Goal: Check status

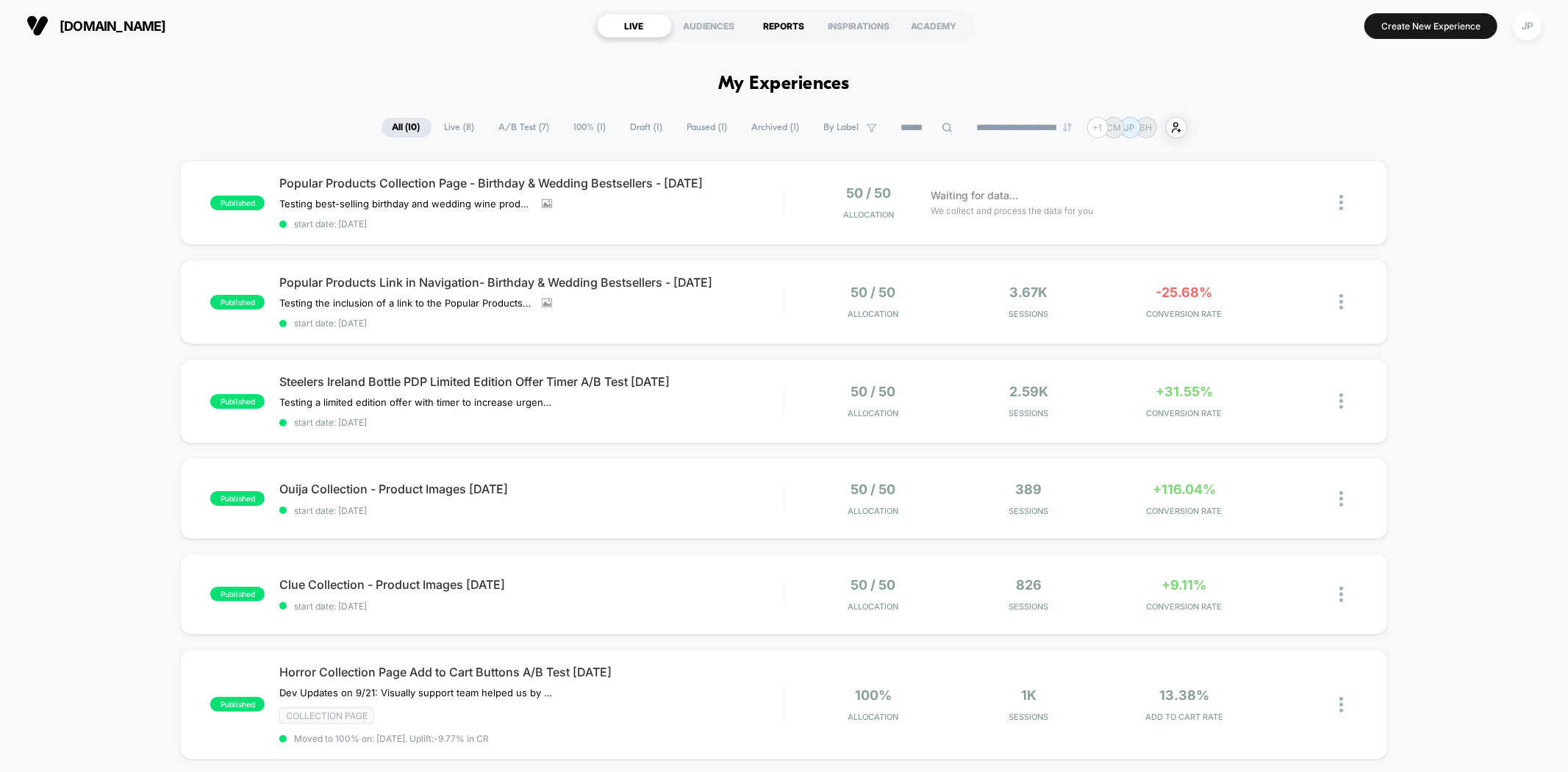
click at [779, 26] on div "REPORTS" at bounding box center [784, 26] width 75 height 23
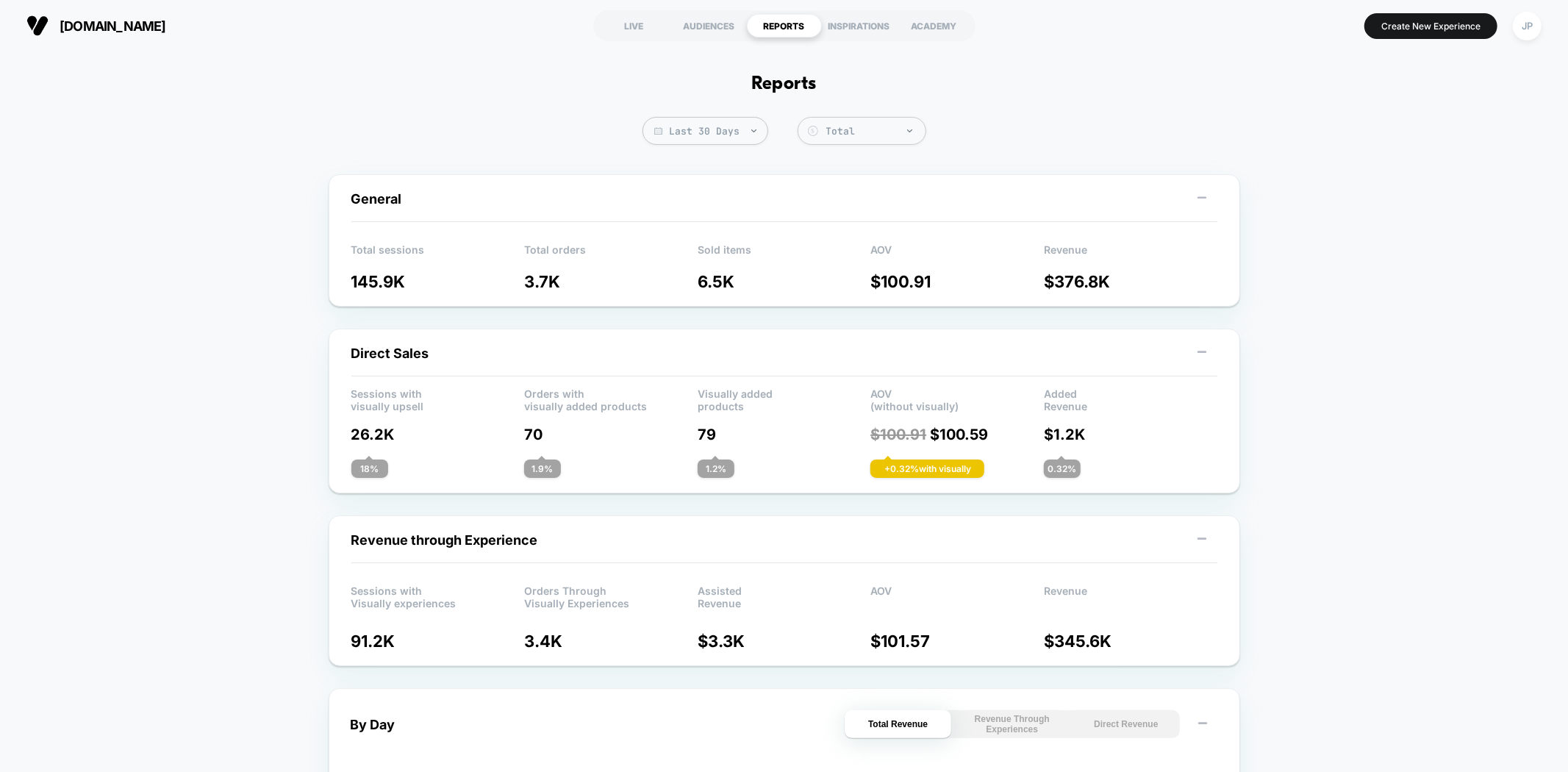
click at [729, 133] on span "Last 30 Days" at bounding box center [705, 131] width 126 height 28
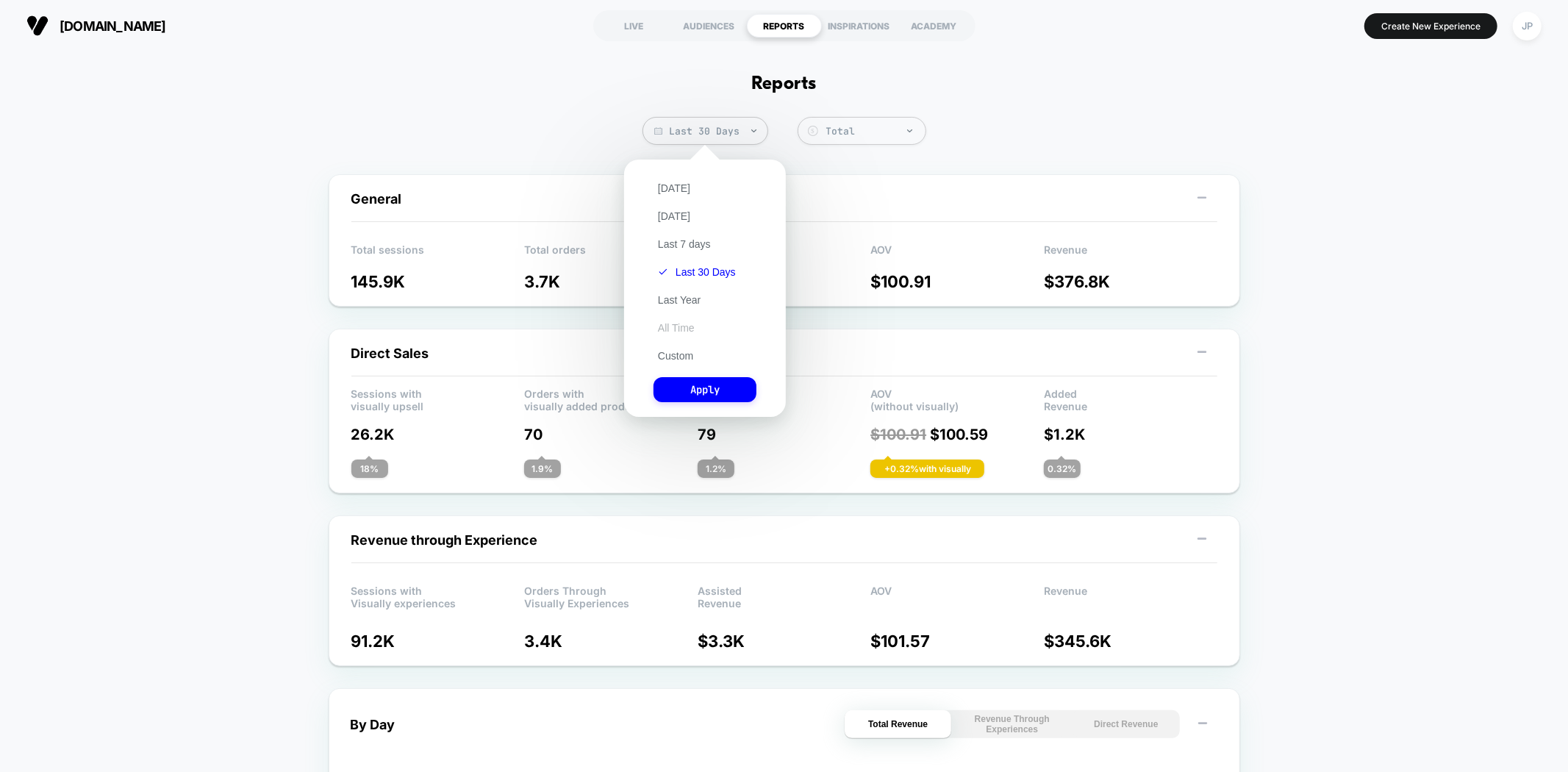
click at [695, 326] on button "All Time" at bounding box center [675, 328] width 45 height 13
click at [705, 393] on button "Apply" at bounding box center [704, 389] width 102 height 25
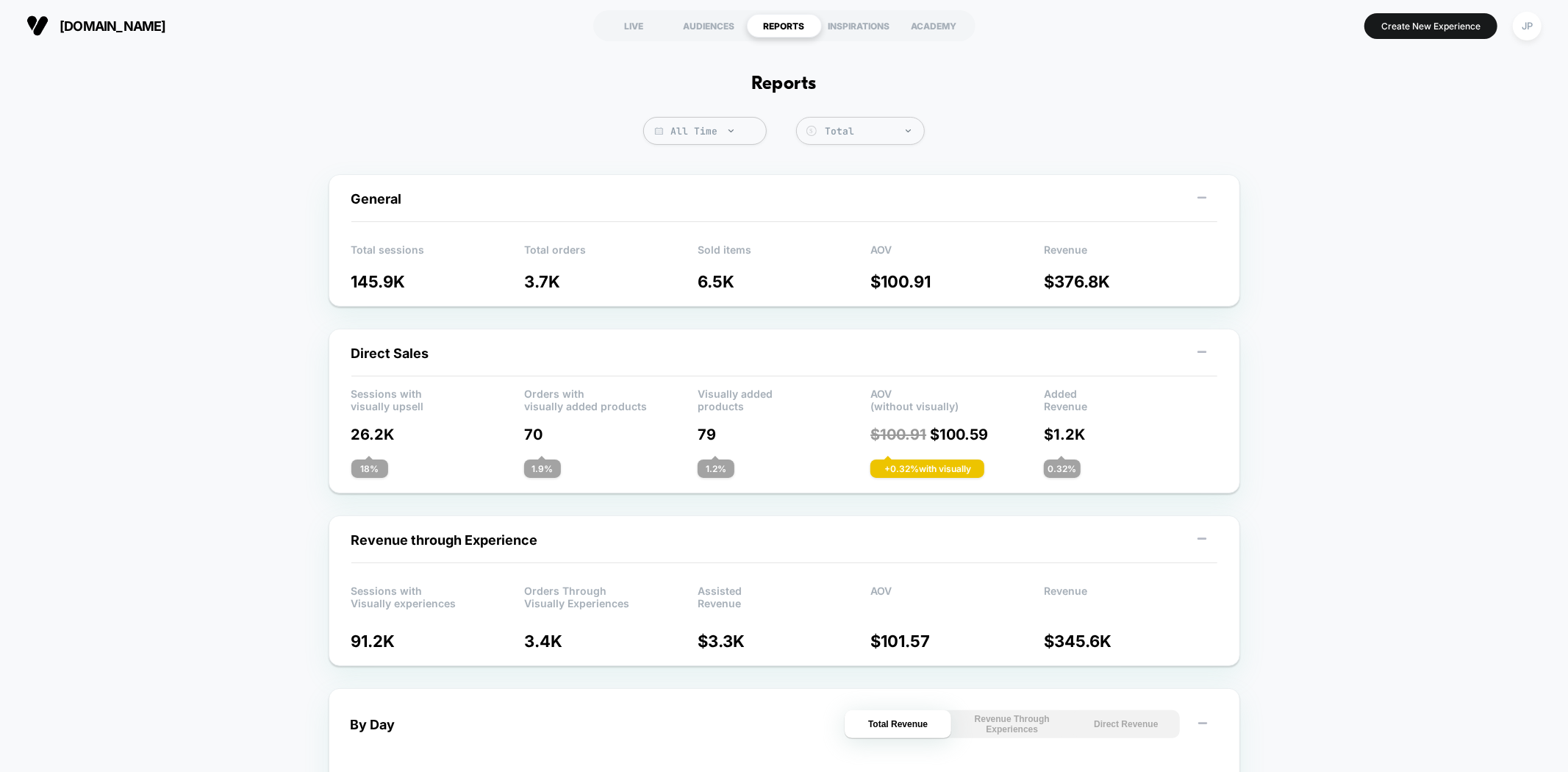
click at [896, 138] on div "Total" at bounding box center [870, 131] width 107 height 16
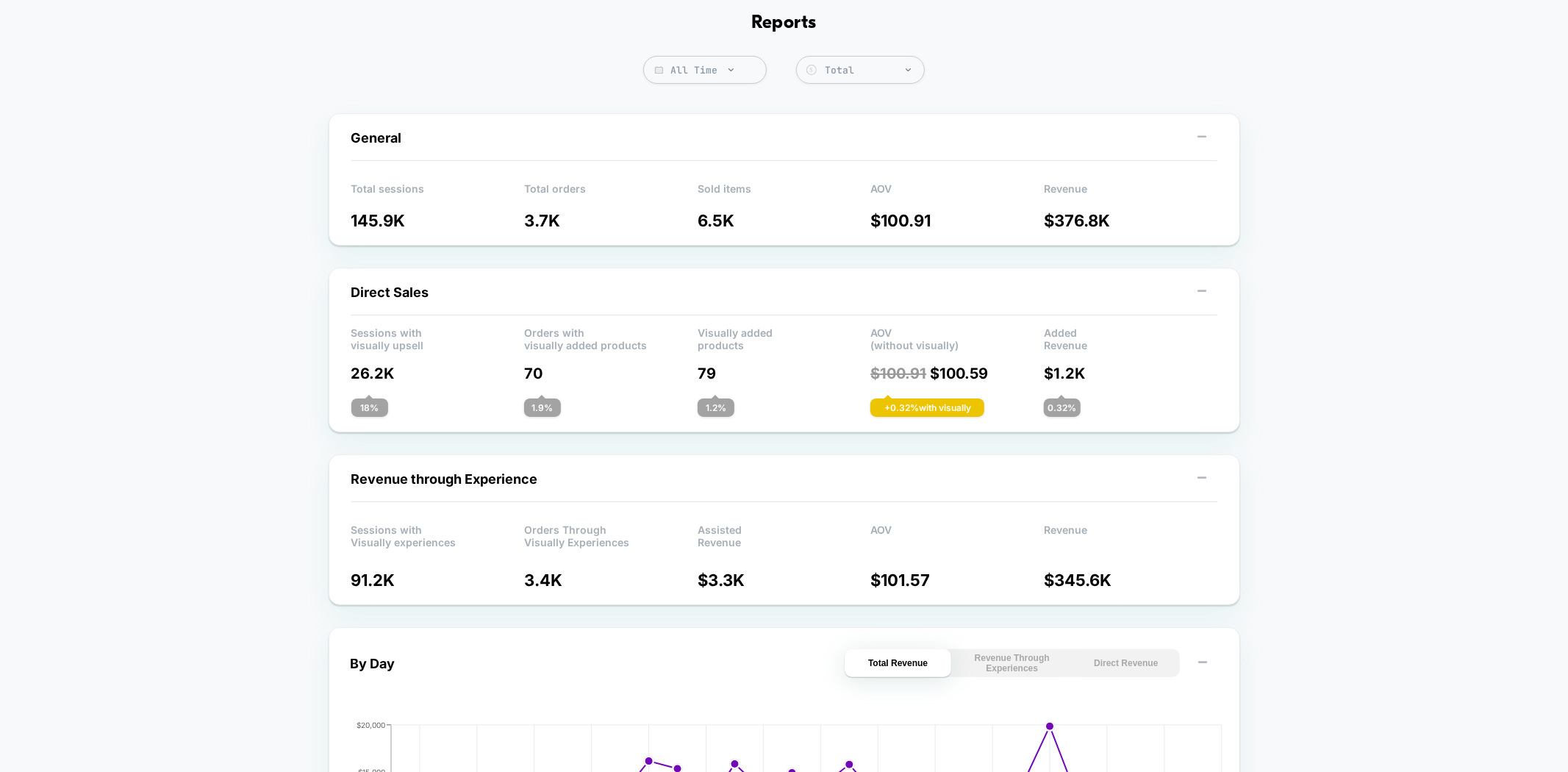
scroll to position [82, 0]
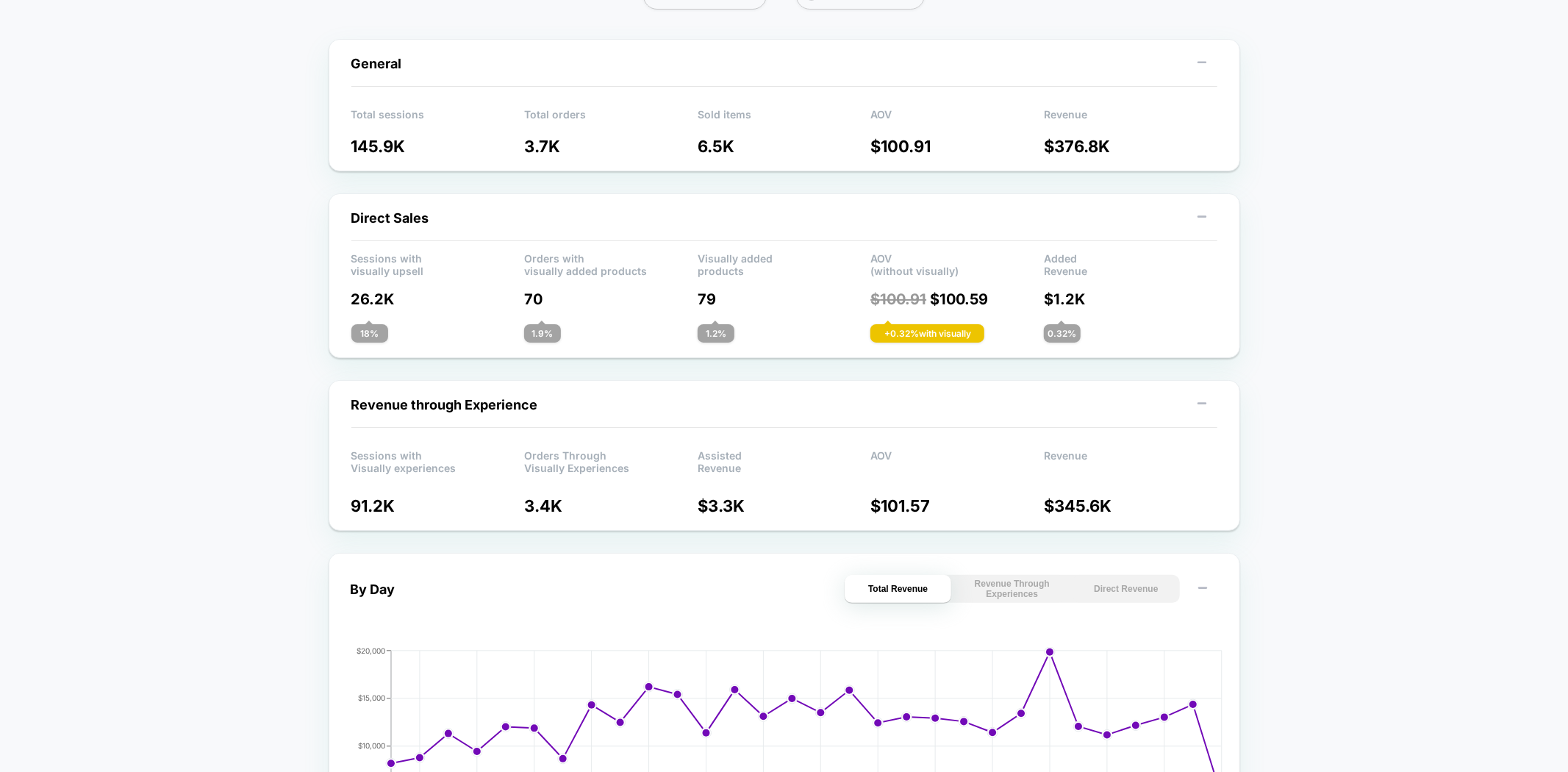
scroll to position [163, 0]
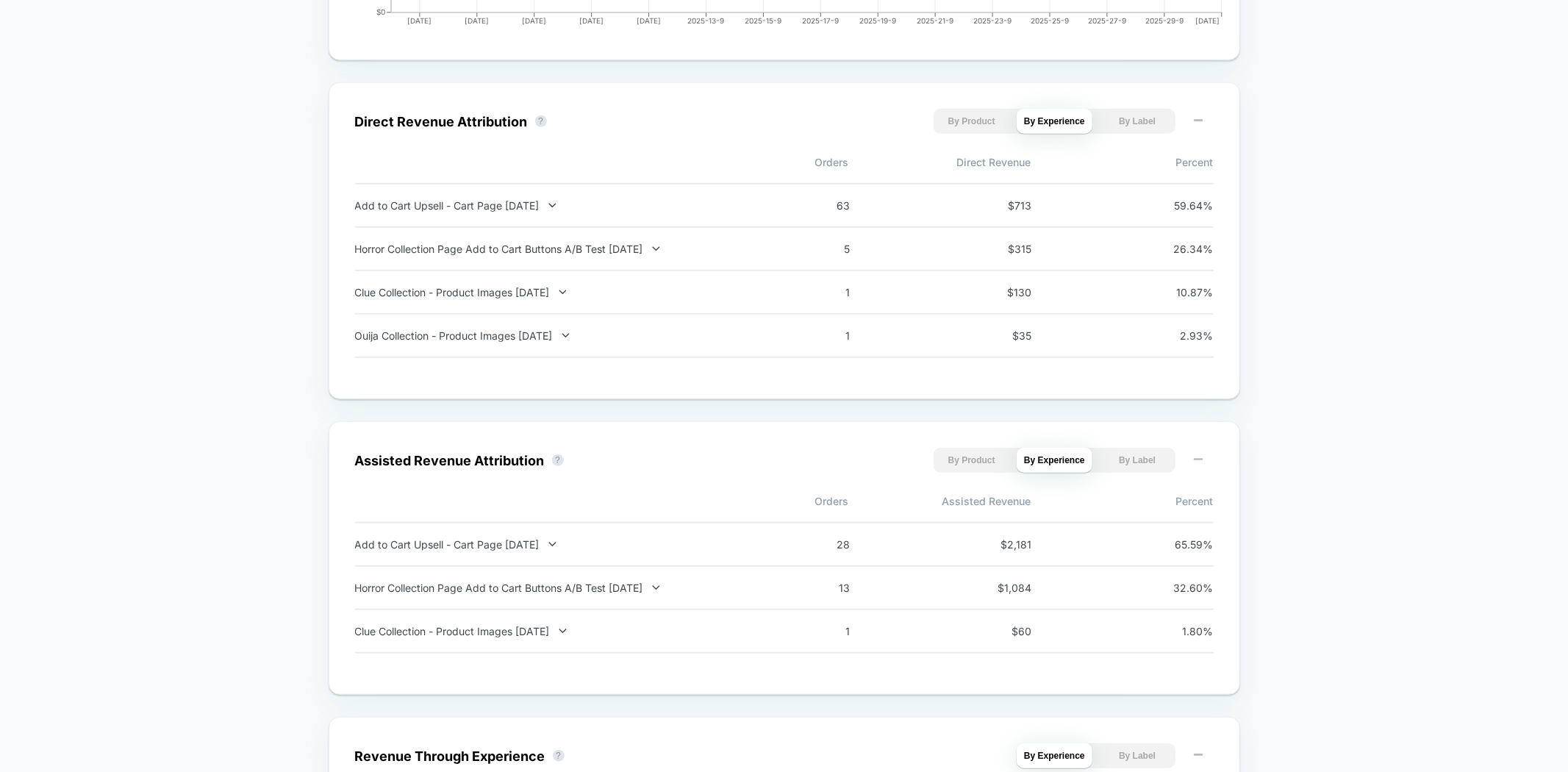
scroll to position [979, 0]
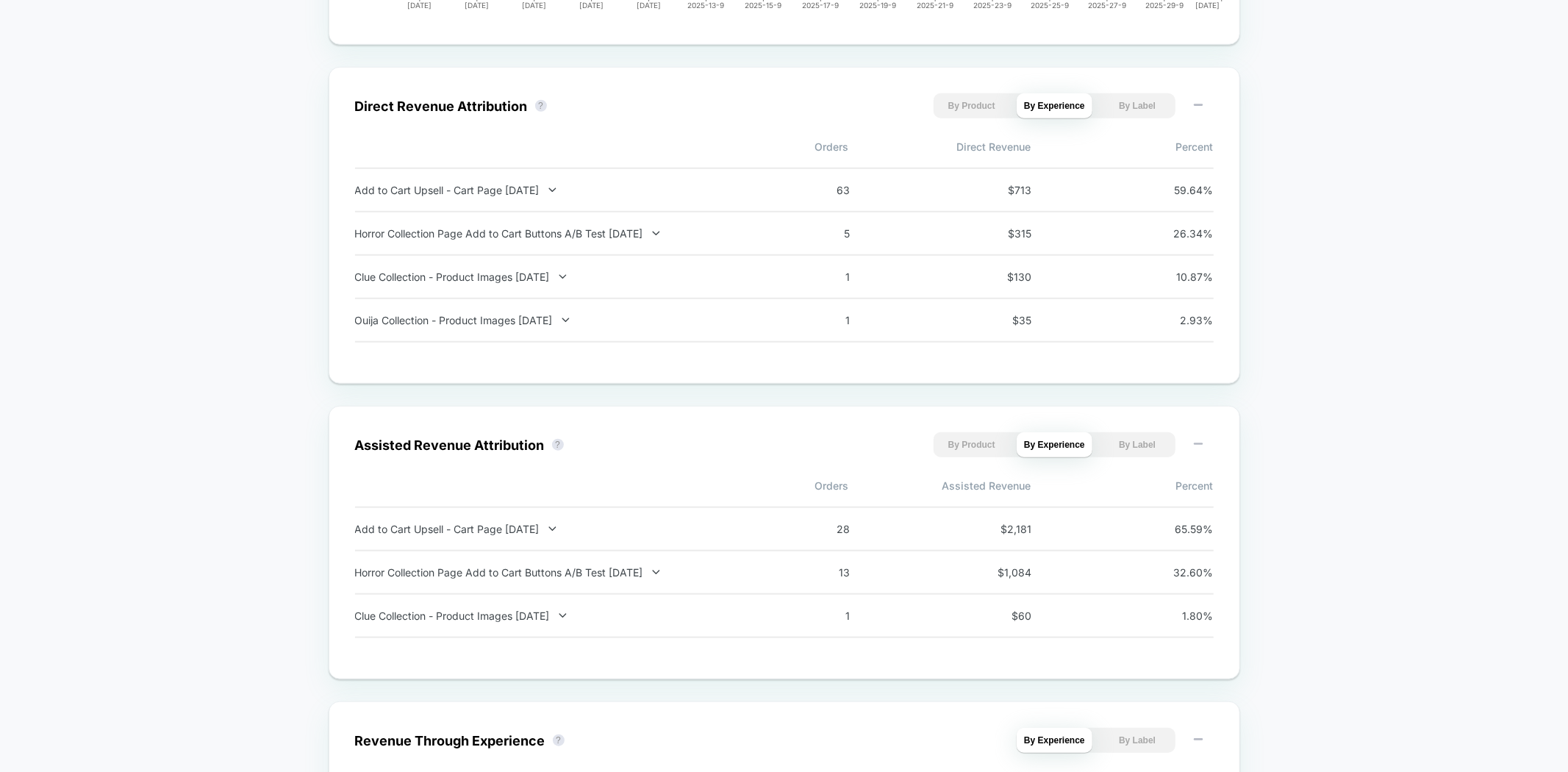
click at [1331, 159] on div "All Time Total Group 2 $ General Total sessions 145.9K Total orders 3.7K Sold i…" at bounding box center [784, 432] width 1568 height 2590
click at [1027, 186] on span "$ 713" at bounding box center [998, 189] width 66 height 12
click at [1361, 181] on div "All Time Total Group 2 $ General Total sessions 145.9K Total orders 3.7K Sold i…" at bounding box center [784, 432] width 1568 height 2590
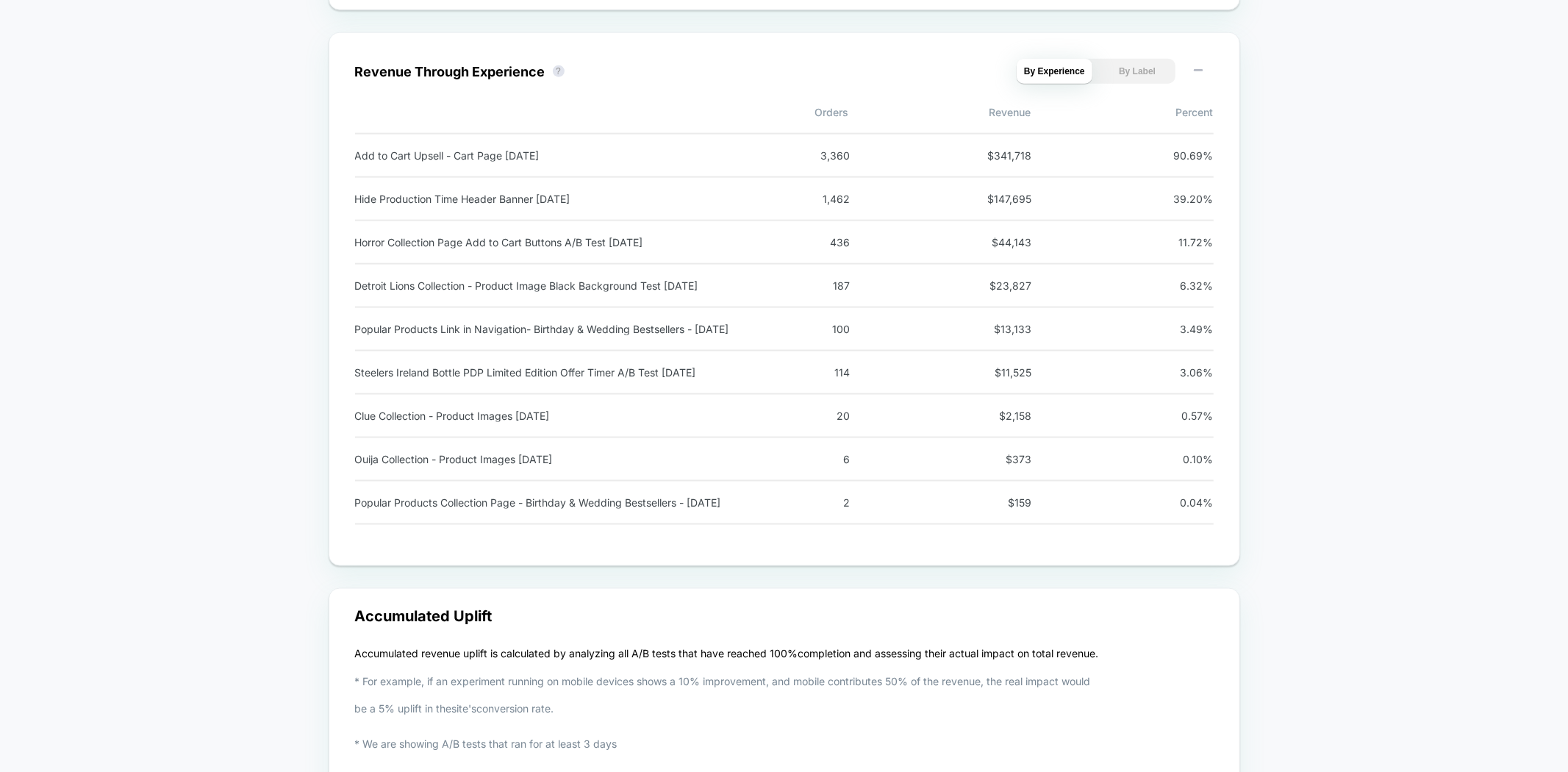
scroll to position [1633, 0]
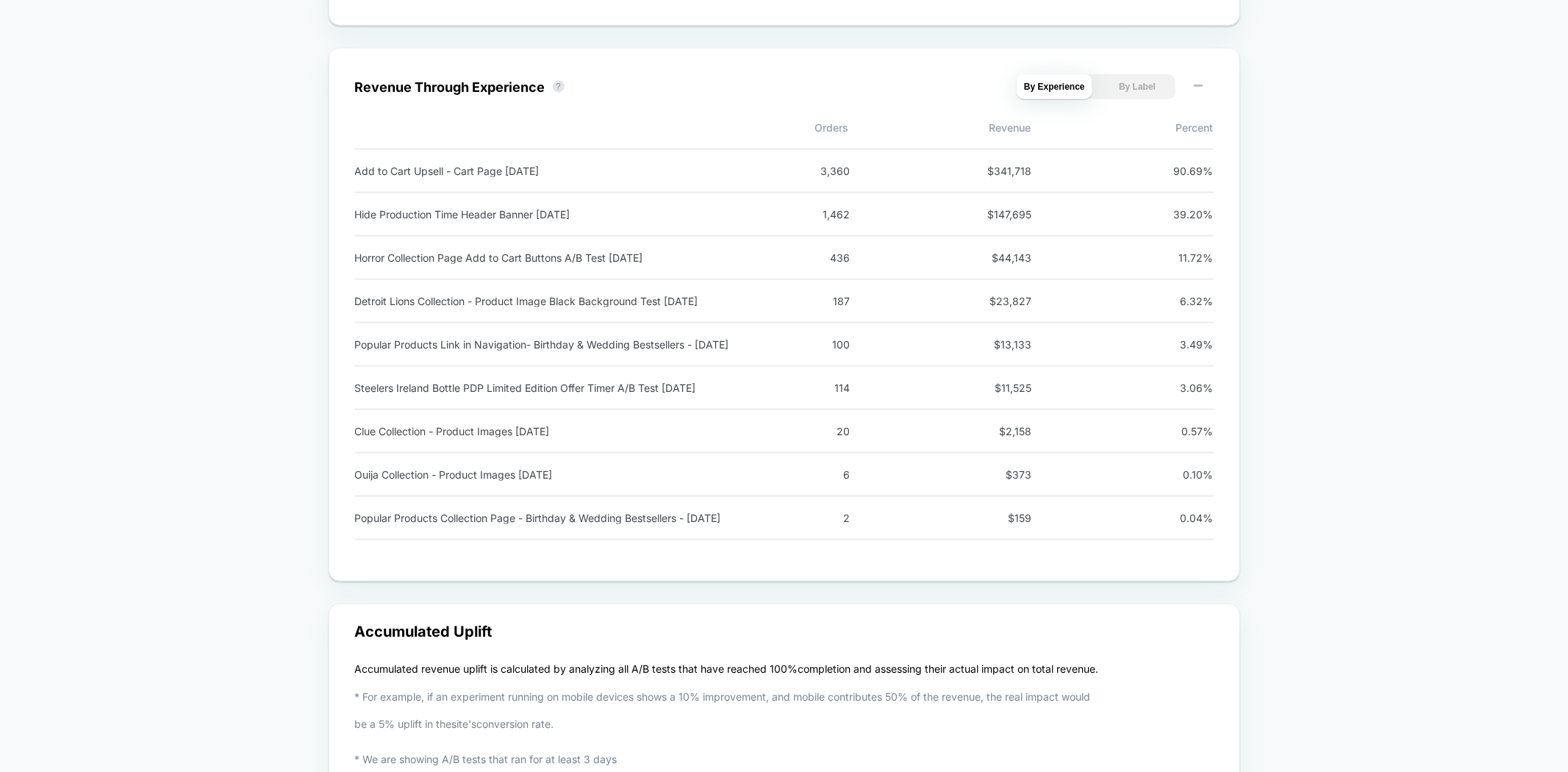
click at [1139, 89] on button "By Label" at bounding box center [1137, 87] width 76 height 25
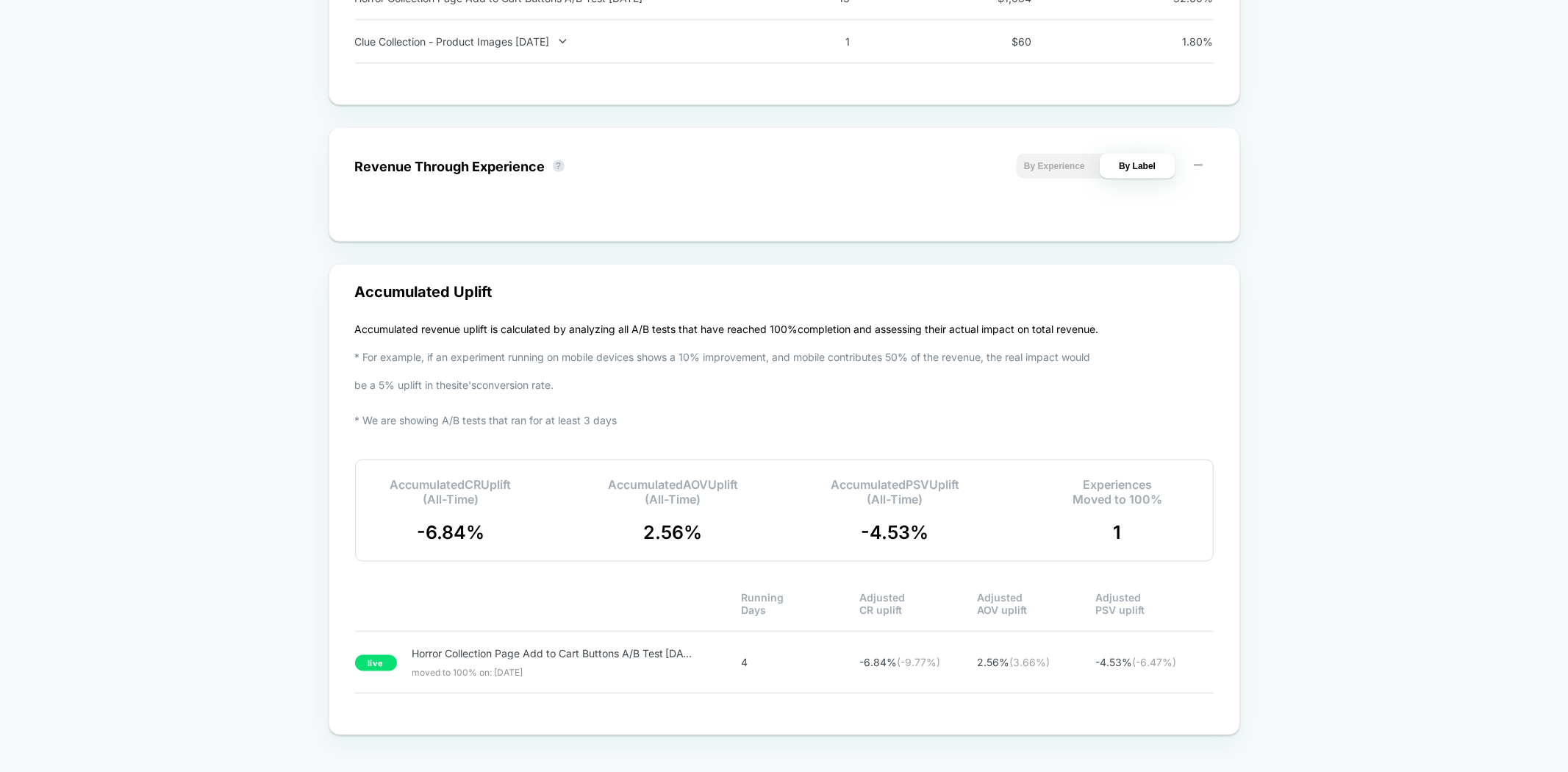
scroll to position [1552, 0]
click at [1058, 169] on button "By Experience" at bounding box center [1055, 168] width 76 height 25
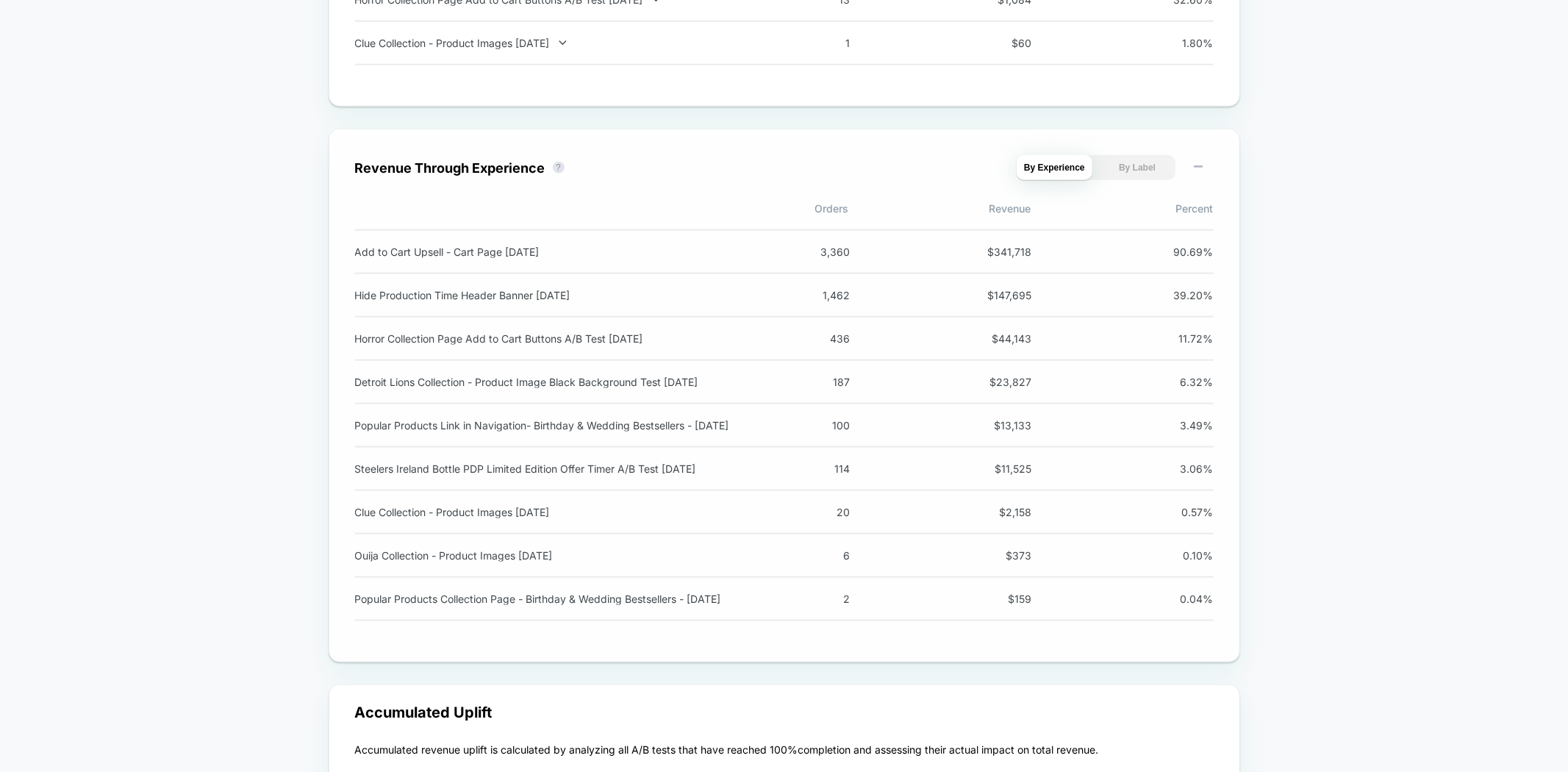
click at [1122, 169] on button "By Label" at bounding box center [1137, 168] width 76 height 25
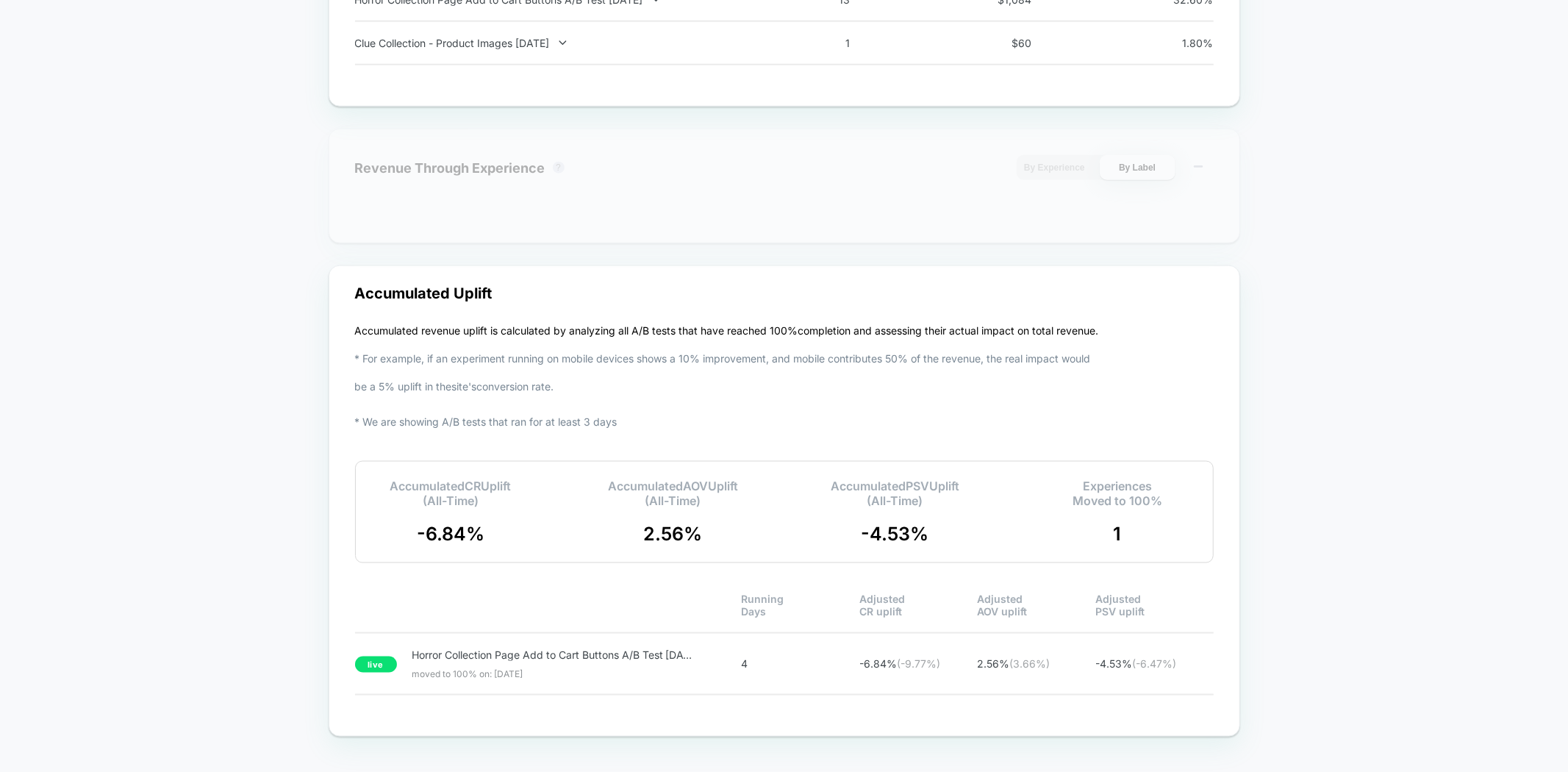
click at [886, 145] on div "Revenue Through Experience ? By Experience By Label" at bounding box center [784, 186] width 912 height 115
click at [885, 169] on div "Revenue Through Experience ? By Experience By Label" at bounding box center [784, 168] width 859 height 25
click at [1200, 163] on icon at bounding box center [1198, 167] width 15 height 15
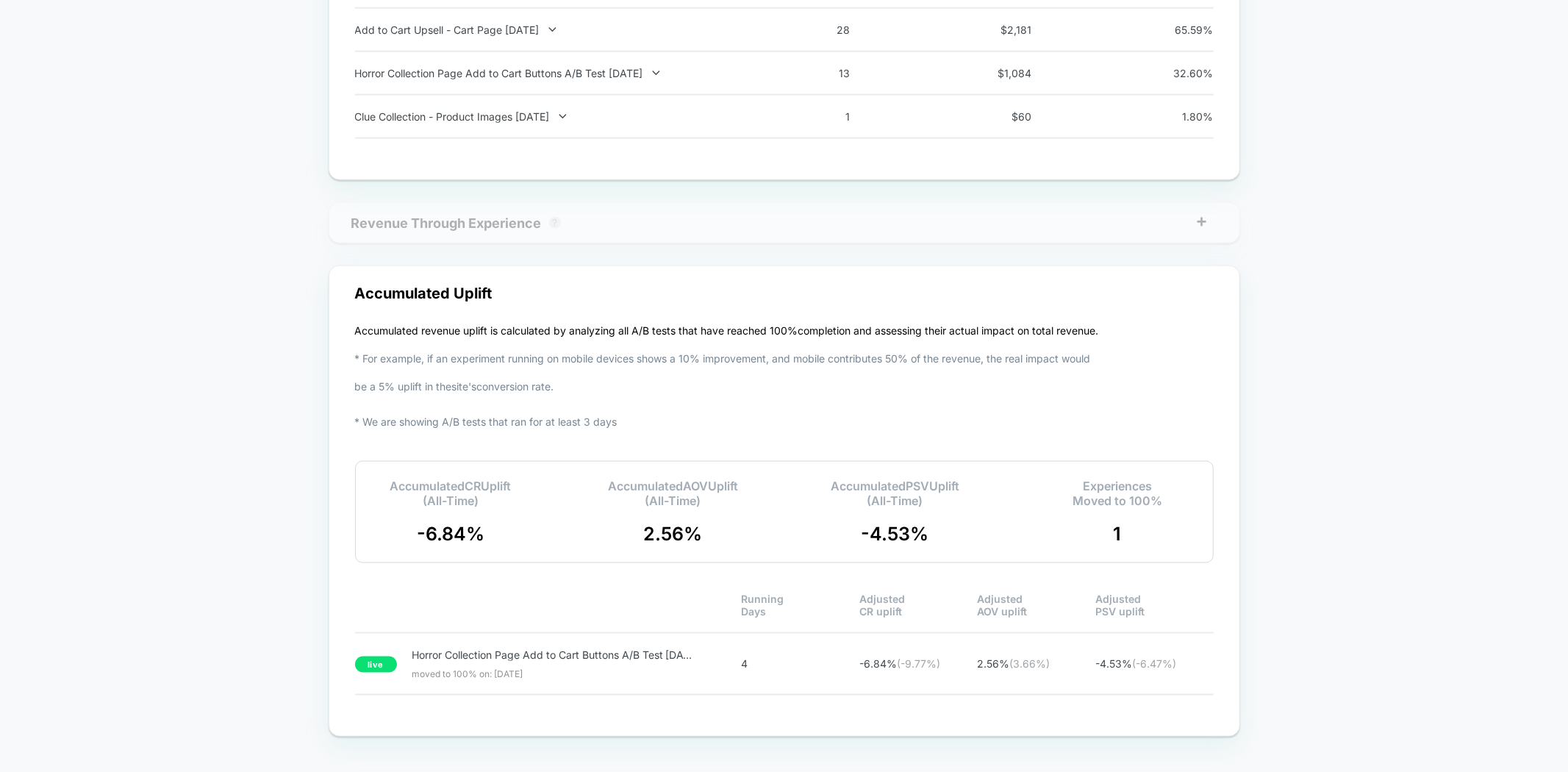
click at [1200, 222] on icon at bounding box center [1202, 222] width 15 height 15
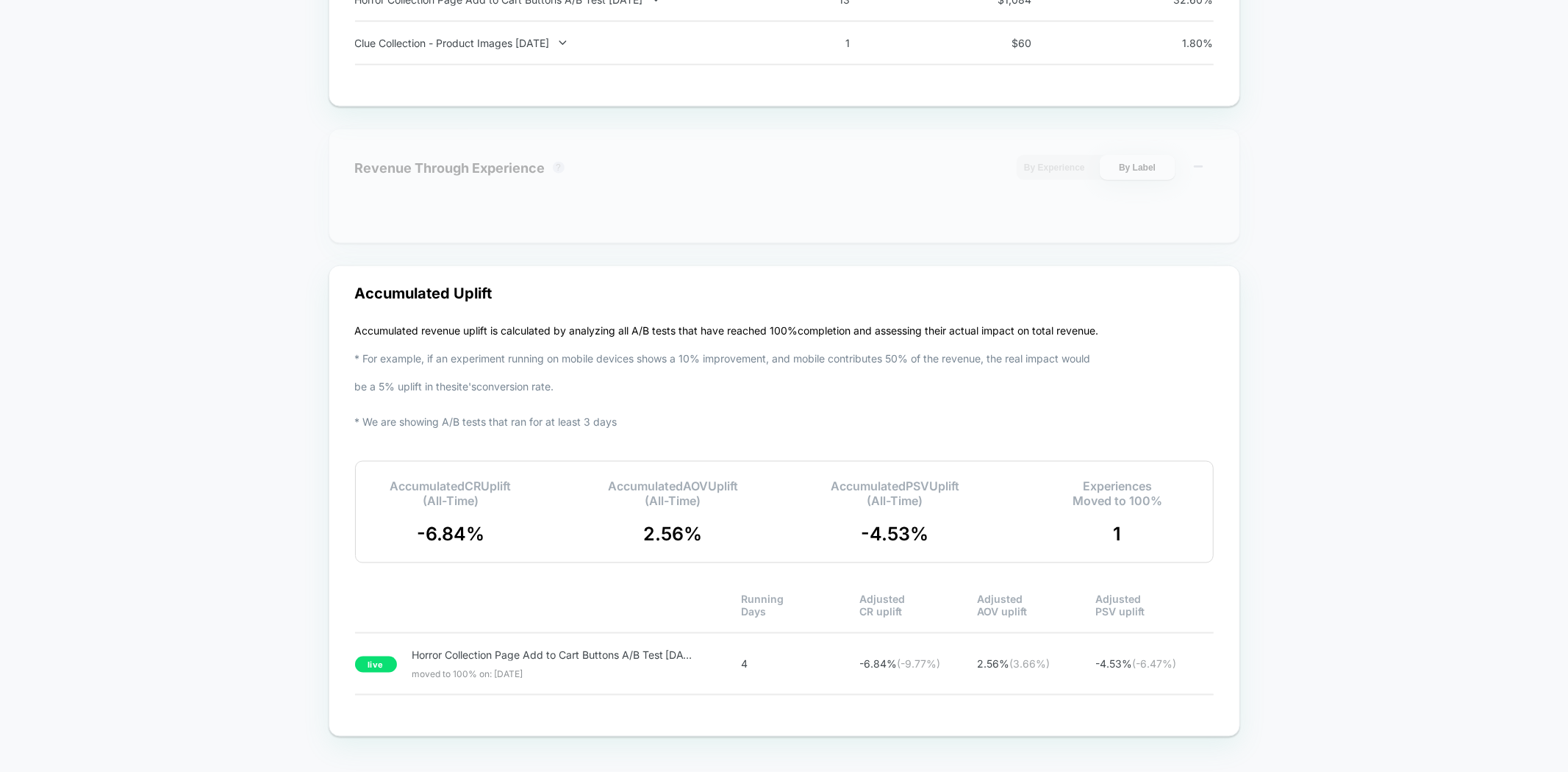
click at [1072, 165] on button "By Experience" at bounding box center [1055, 168] width 76 height 25
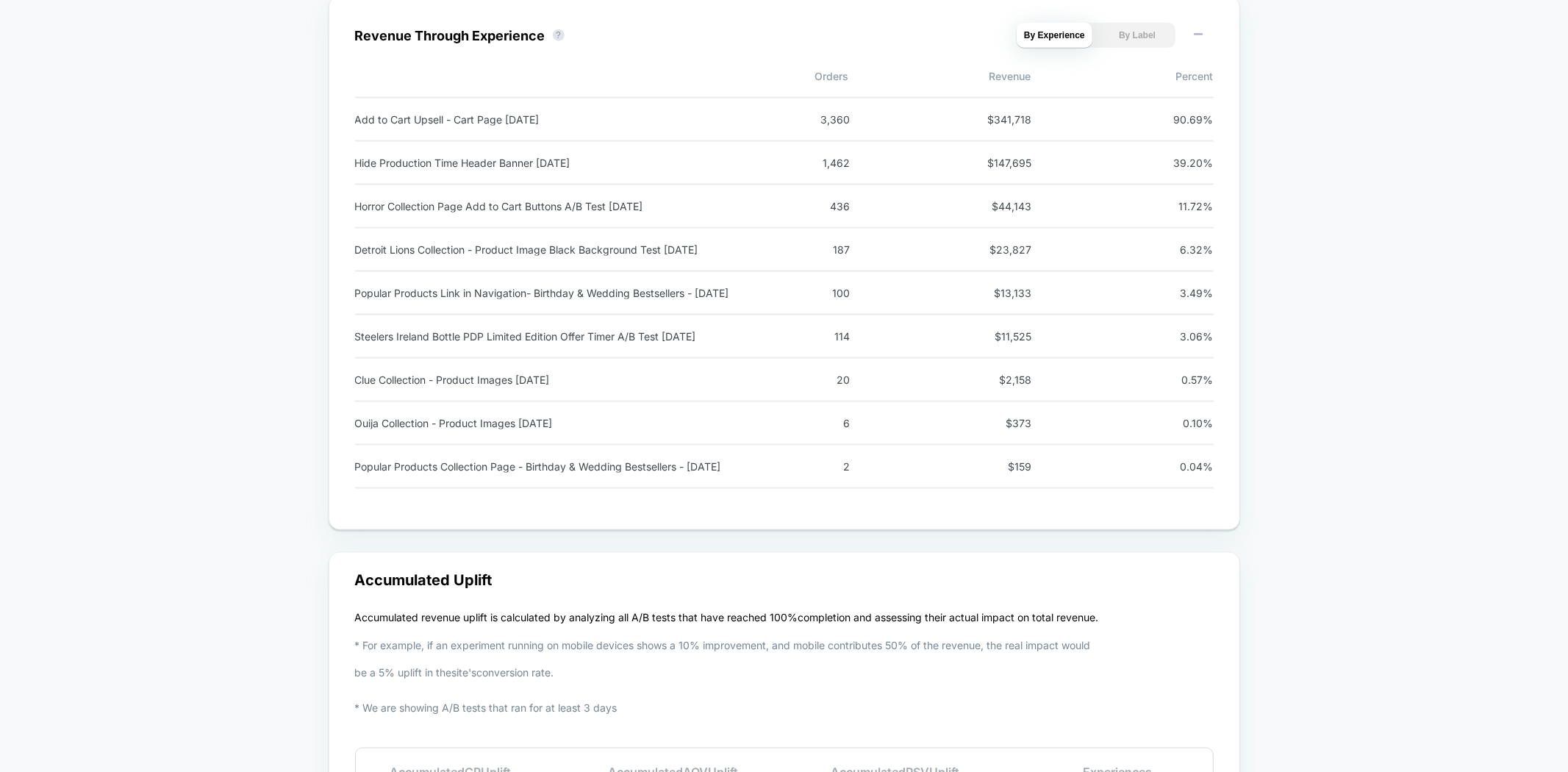
scroll to position [1716, 0]
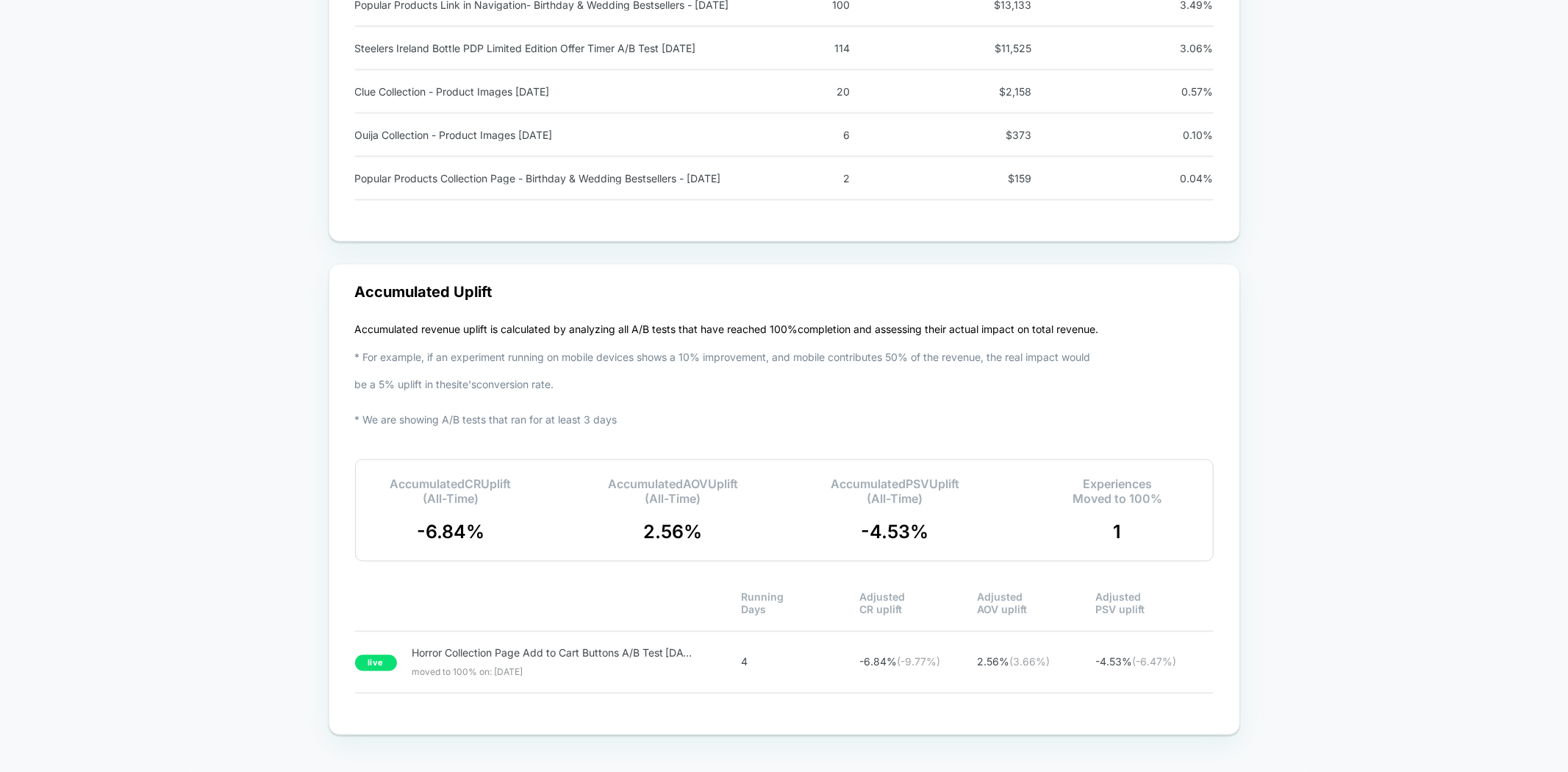
scroll to position [1975, 0]
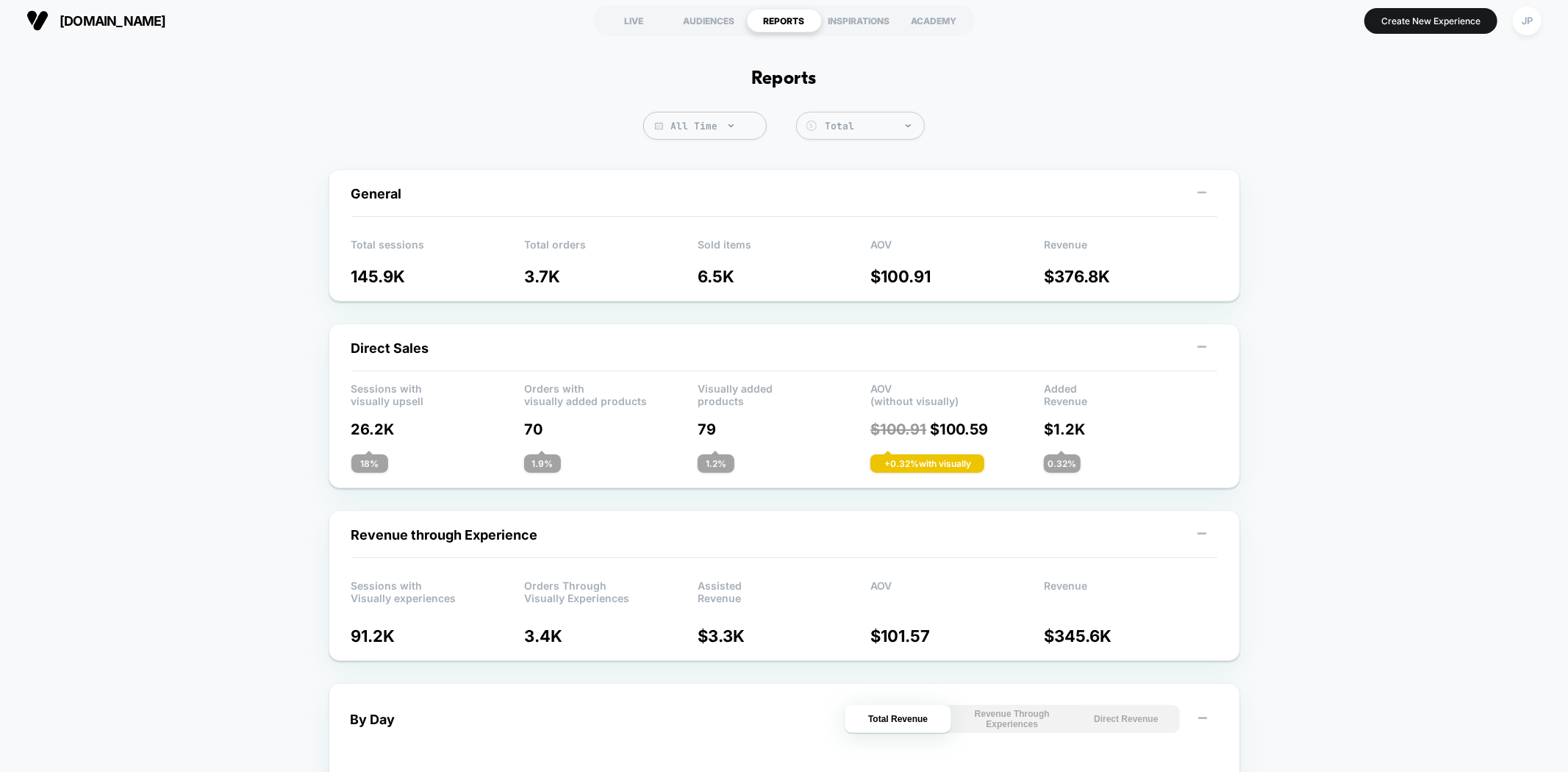
scroll to position [0, 0]
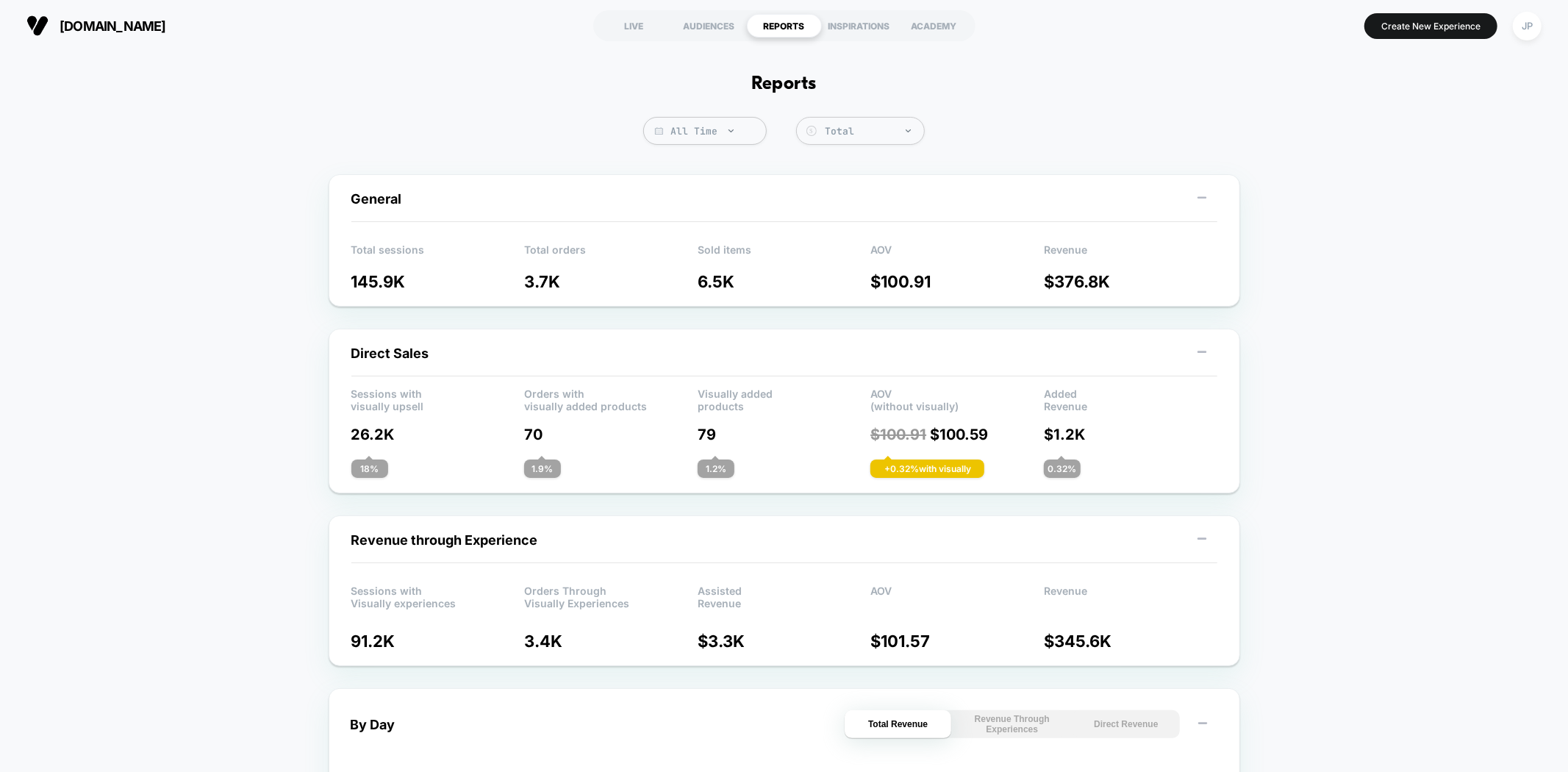
drag, startPoint x: 1072, startPoint y: 641, endPoint x: 1325, endPoint y: 668, distance: 254.4
